Goal: Task Accomplishment & Management: Manage account settings

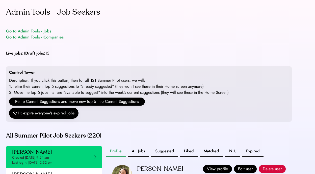
click at [35, 32] on div "Go to Admin Tools - Jobs" at bounding box center [28, 31] width 45 height 6
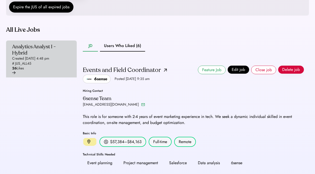
scroll to position [125, 0]
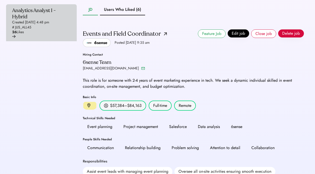
click at [37, 20] on div "Analytics Analyst I - Hybrid" at bounding box center [39, 13] width 55 height 13
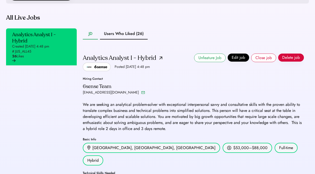
click at [141, 40] on button "Users Who Liked (26)" at bounding box center [124, 33] width 48 height 11
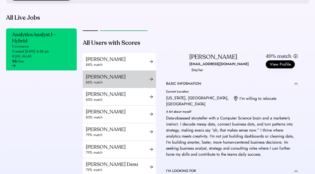
scroll to position [15, 0]
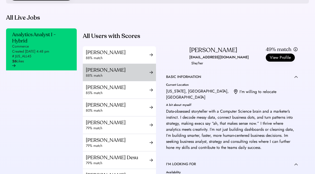
click at [139, 78] on div "88% match" at bounding box center [118, 75] width 64 height 5
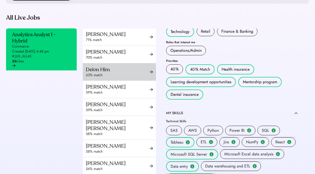
scroll to position [212, 0]
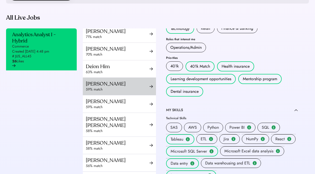
click at [135, 92] on div "59% match" at bounding box center [118, 89] width 64 height 5
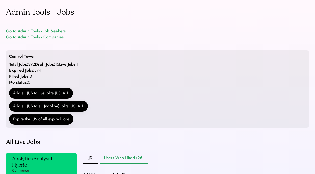
click at [53, 31] on div "Go to Admin Tools - Job Seekers" at bounding box center [35, 31] width 59 height 6
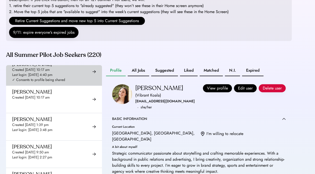
scroll to position [645, 0]
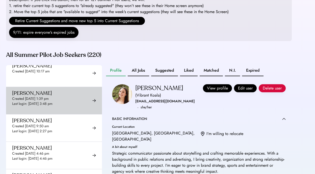
click at [69, 121] on div "[PERSON_NAME] Created [DATE] 9:50 am Last login: [DATE] 2:27 pm ✓ Consents to p…" at bounding box center [54, 128] width 96 height 27
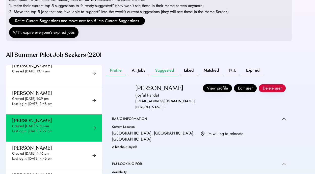
click at [161, 76] on button "Suggested" at bounding box center [164, 70] width 27 height 11
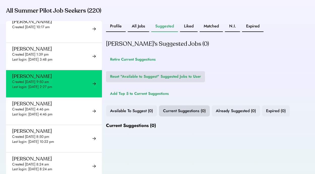
scroll to position [130, 0]
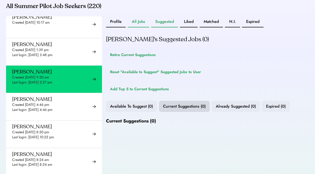
click at [138, 27] on button "All Jobs" at bounding box center [138, 21] width 21 height 11
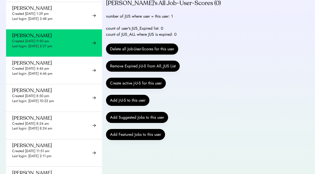
scroll to position [147, 0]
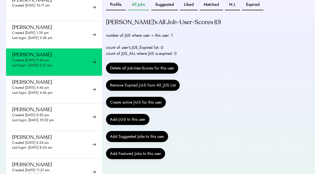
click at [147, 70] on button "Delete all Job-User-Scores for this user" at bounding box center [142, 68] width 72 height 11
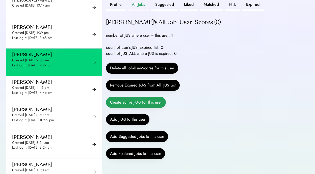
click at [135, 106] on button "Create active J-U-S for this user" at bounding box center [136, 102] width 60 height 11
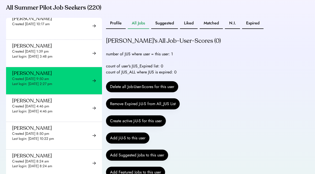
scroll to position [152, 0]
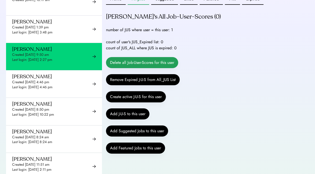
click at [134, 68] on button "Delete all Job-User-Scores for this user" at bounding box center [142, 62] width 72 height 11
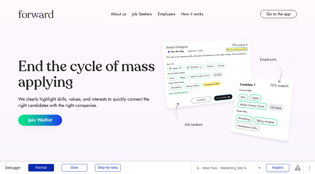
click at [276, 18] on div "About us Job Seekers Employers How it works Go to the app" at bounding box center [157, 14] width 302 height 28
click at [271, 16] on button "Go to the app" at bounding box center [278, 14] width 37 height 8
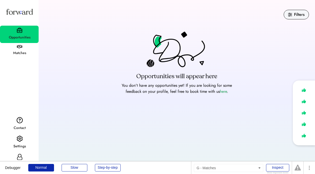
click at [15, 46] on div "Matches" at bounding box center [19, 51] width 39 height 16
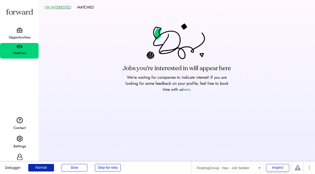
scroll to position [4, 0]
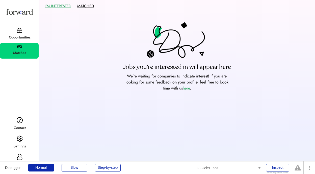
click at [82, 9] on button "MATCHED" at bounding box center [85, 6] width 17 height 8
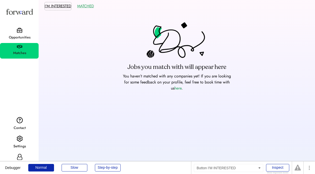
click at [64, 8] on button "I'M INTERESTED" at bounding box center [58, 6] width 26 height 8
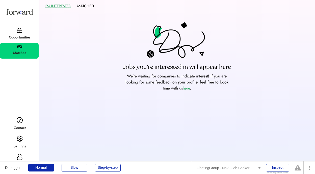
click at [23, 38] on div "Opportunities" at bounding box center [20, 38] width 38 height 6
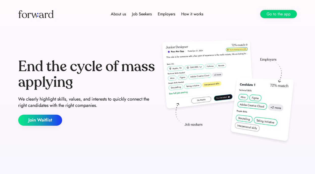
click at [288, 15] on button "Go to the app" at bounding box center [278, 14] width 37 height 8
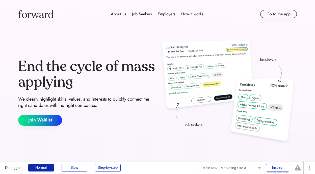
click at [281, 14] on button "Go to the app" at bounding box center [278, 14] width 37 height 8
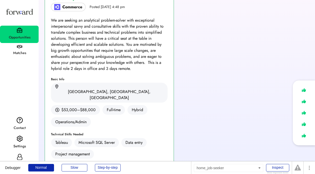
scroll to position [61, 0]
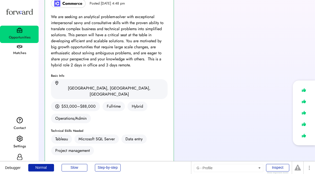
click at [20, 154] on div "Profile" at bounding box center [19, 161] width 39 height 18
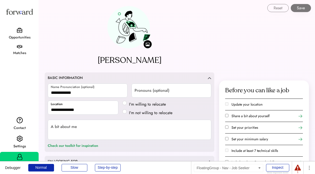
click at [24, 31] on div "Opportunities" at bounding box center [19, 34] width 39 height 17
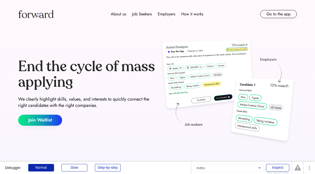
click at [273, 12] on button "Go to the app" at bounding box center [278, 14] width 37 height 8
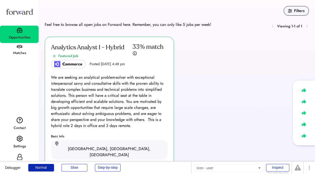
click at [19, 157] on icon at bounding box center [20, 157] width 6 height 6
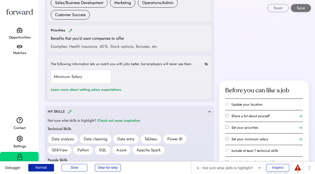
scroll to position [233, 0]
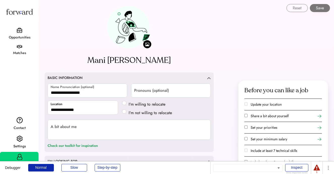
scroll to position [233, 0]
